Goal: Task Accomplishment & Management: Manage account settings

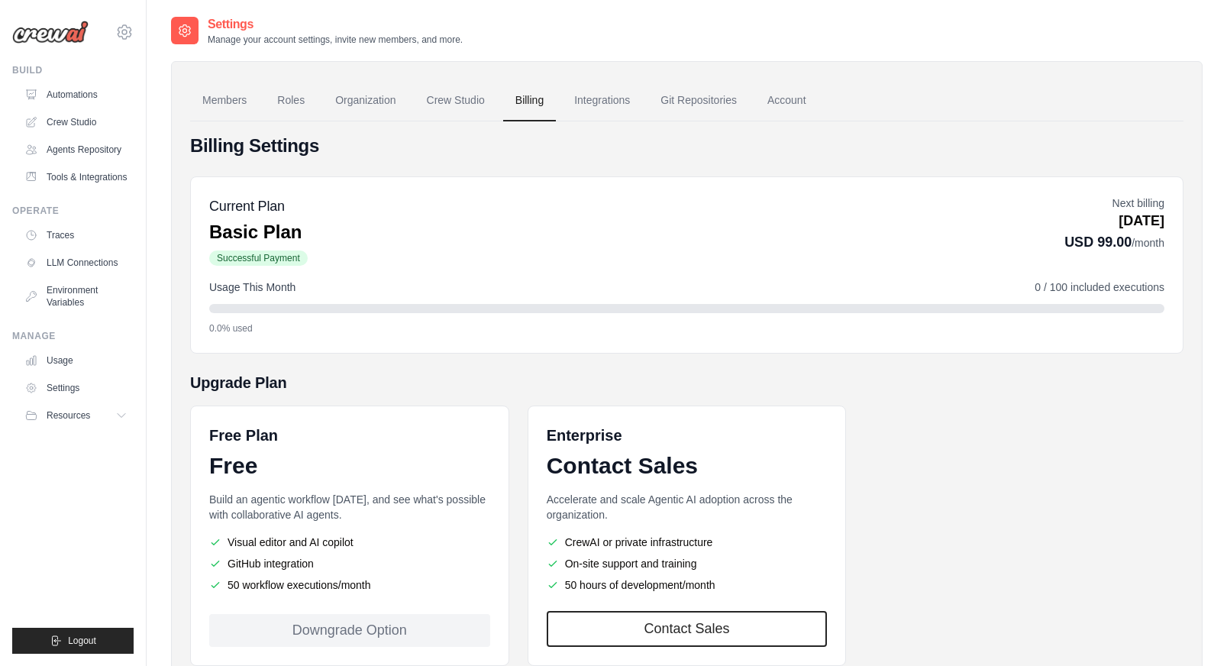
click at [503, 101] on link "Billing" at bounding box center [529, 100] width 53 height 41
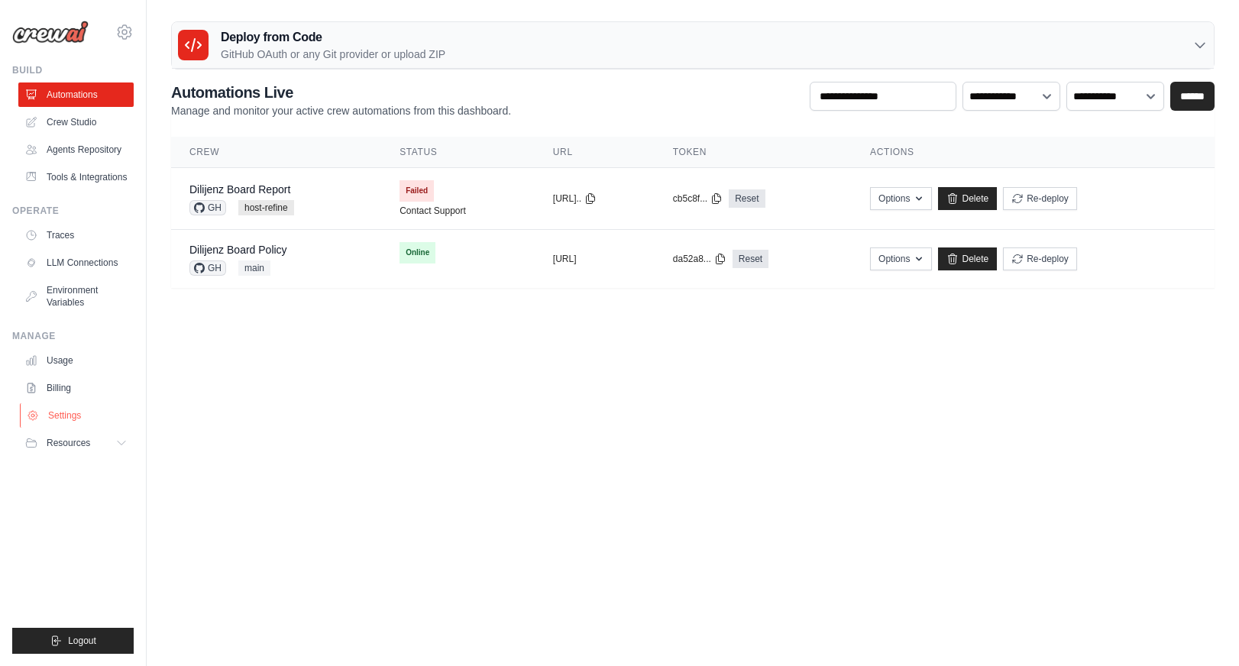
click at [41, 409] on link "Settings" at bounding box center [77, 415] width 115 height 24
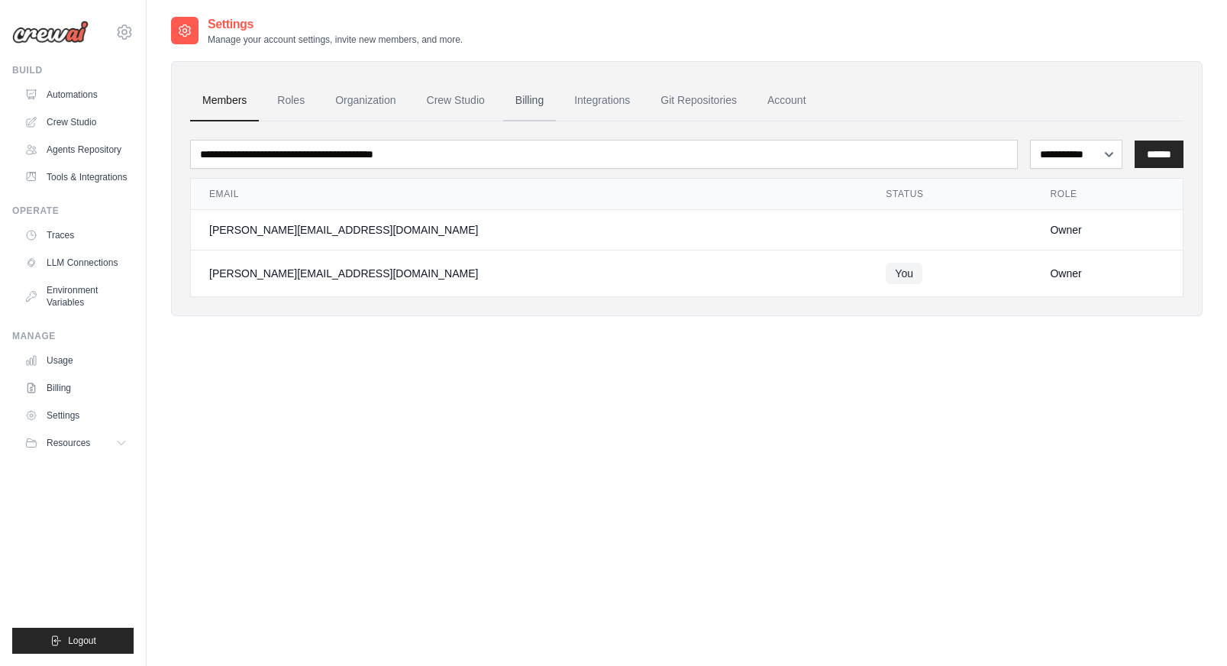
click at [527, 99] on link "Billing" at bounding box center [529, 100] width 53 height 41
